Goal: Communication & Community: Answer question/provide support

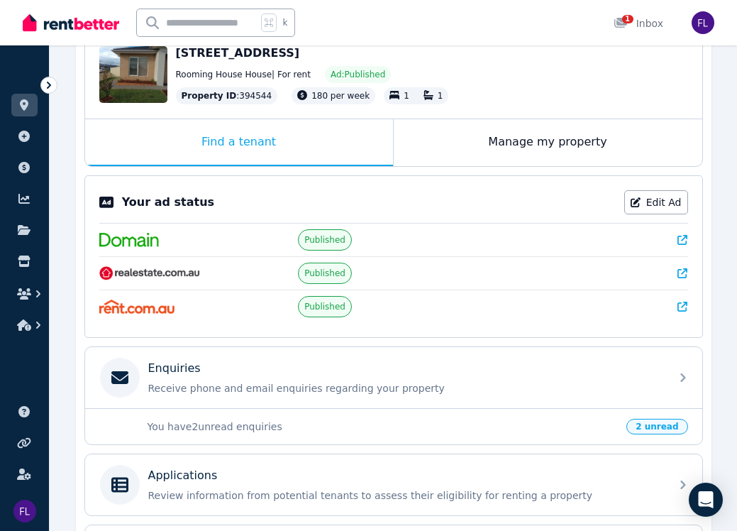
scroll to position [163, 0]
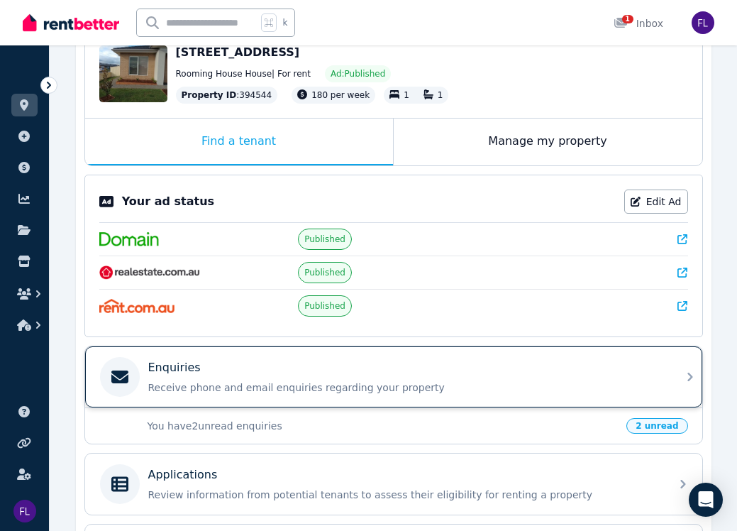
click at [528, 379] on div "Enquiries Receive phone and email enquiries regarding your property" at bounding box center [405, 376] width 514 height 35
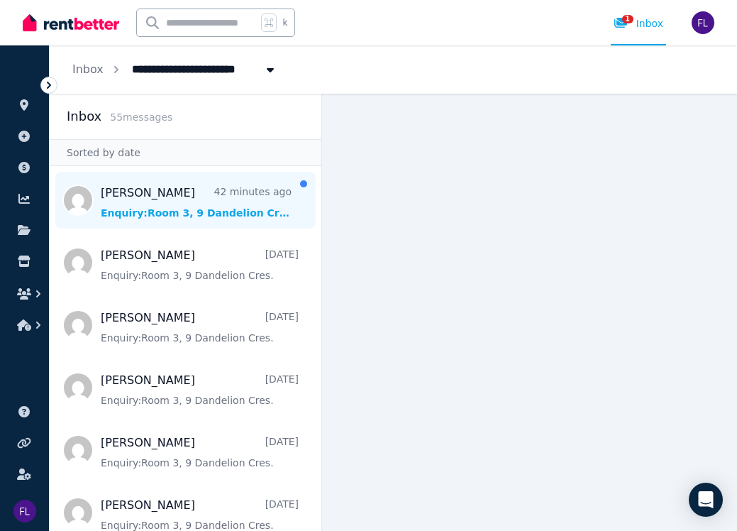
click at [190, 209] on span "Message list" at bounding box center [186, 200] width 272 height 57
